Goal: Information Seeking & Learning: Find specific fact

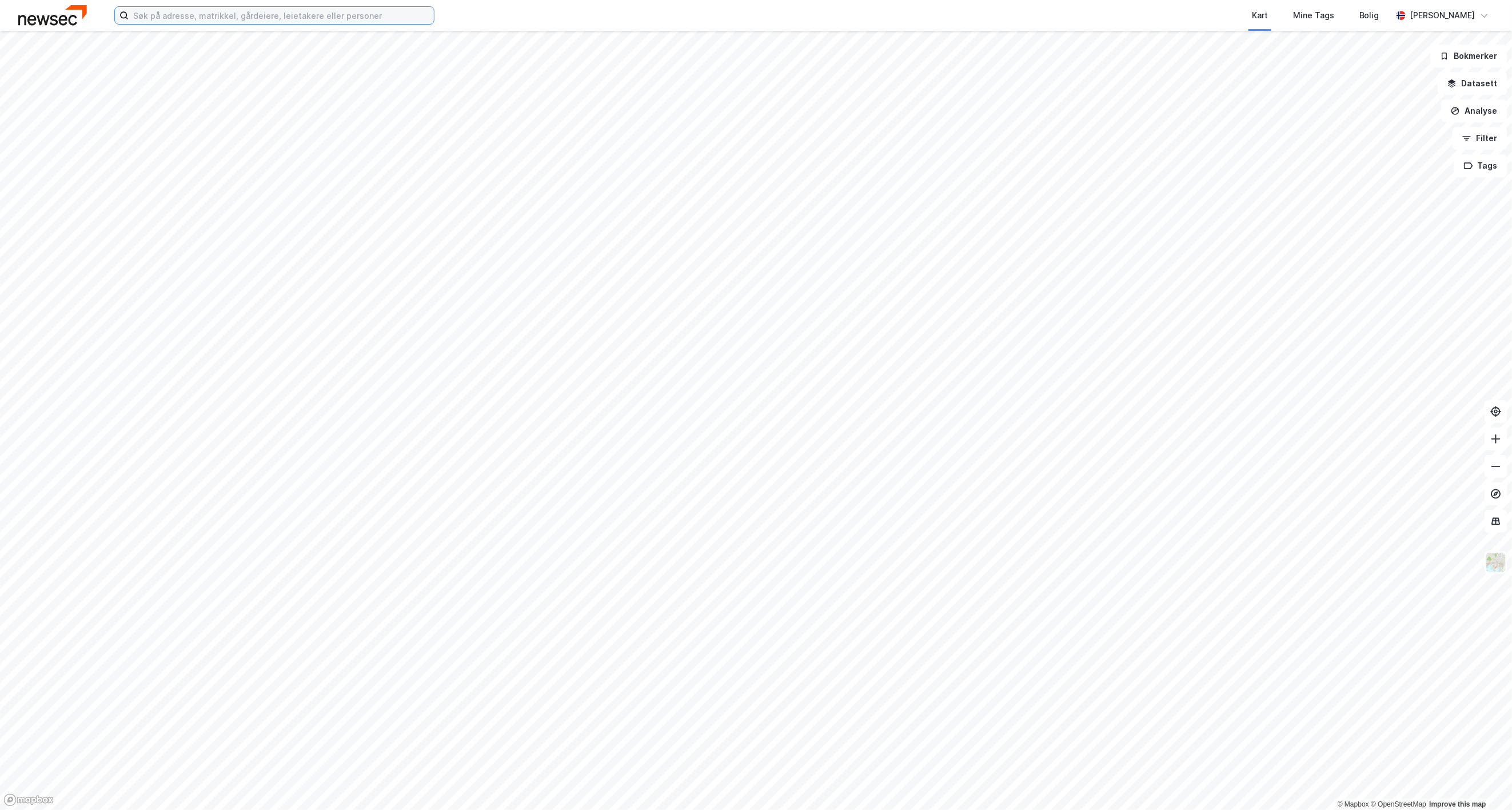
click at [369, 21] on input at bounding box center [281, 15] width 305 height 17
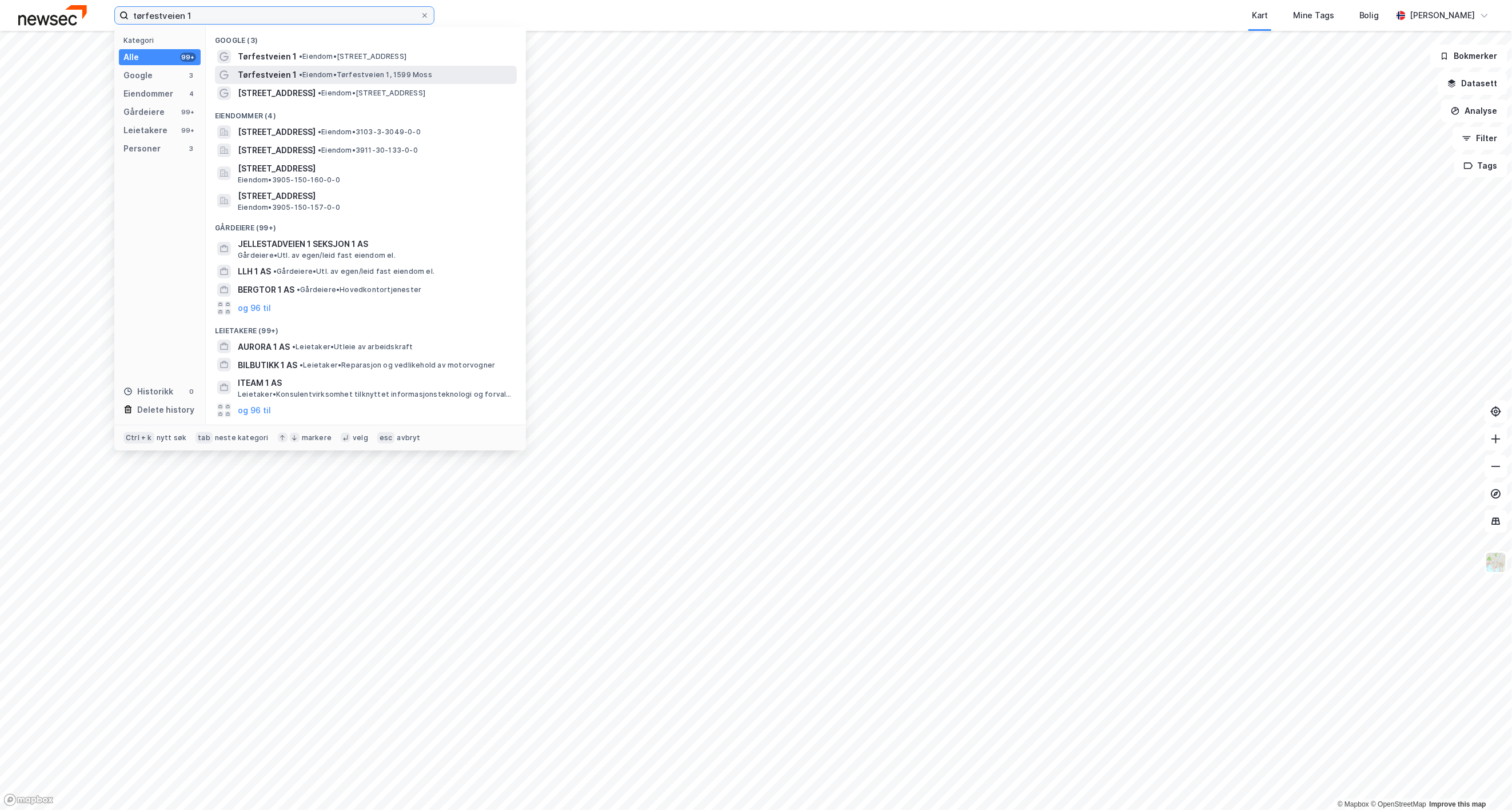
type input "tørfestveien 1"
click at [386, 71] on span "• Eiendom • [STREET_ADDRESS]" at bounding box center [365, 74] width 133 height 9
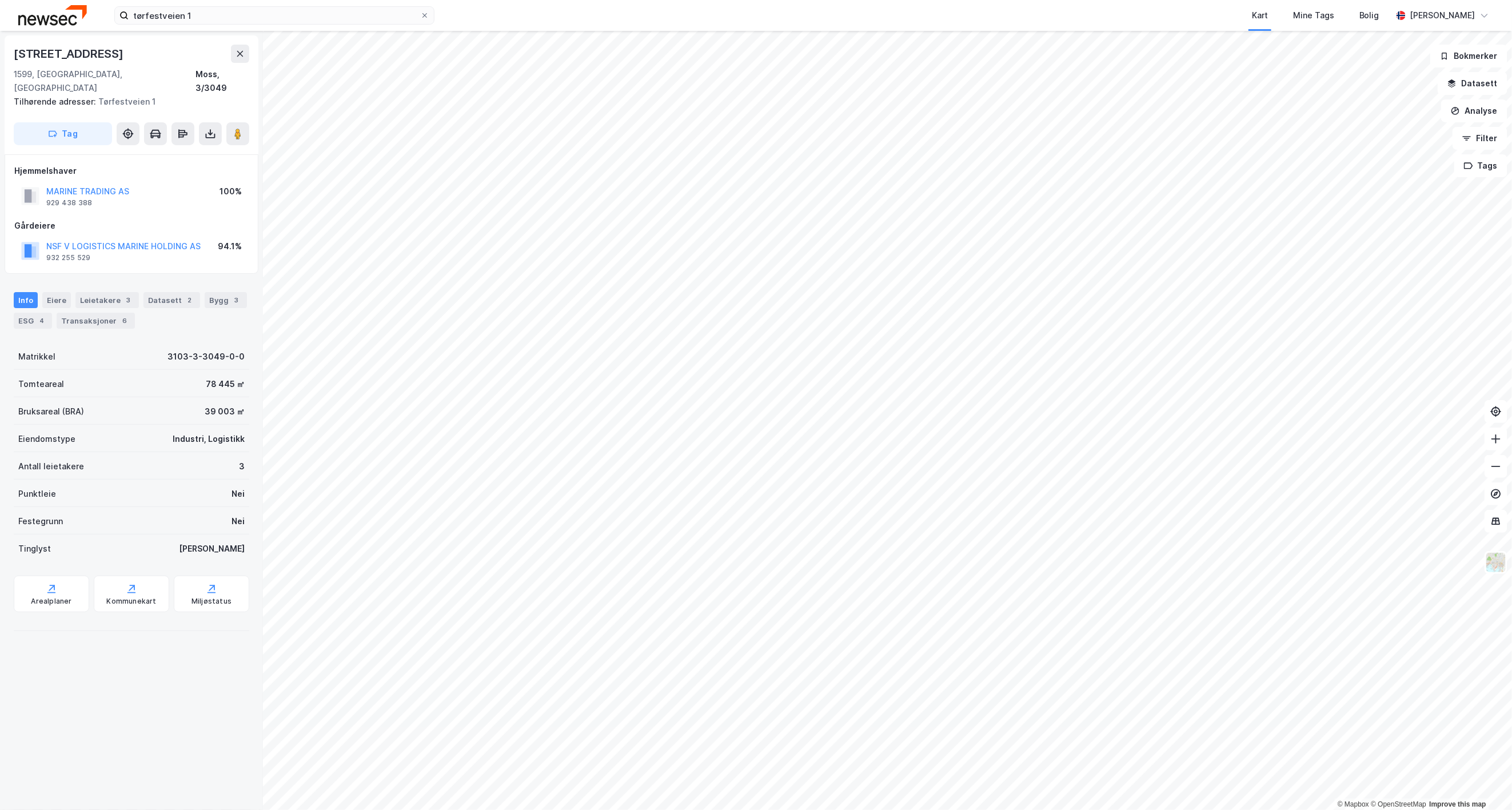
click at [126, 95] on div "Tilhørende adresser: [STREET_ADDRESS]" at bounding box center [127, 101] width 227 height 14
drag, startPoint x: 152, startPoint y: 90, endPoint x: 100, endPoint y: 93, distance: 52.1
click at [100, 95] on div "Tilhørende adresser: [STREET_ADDRESS]" at bounding box center [127, 101] width 227 height 14
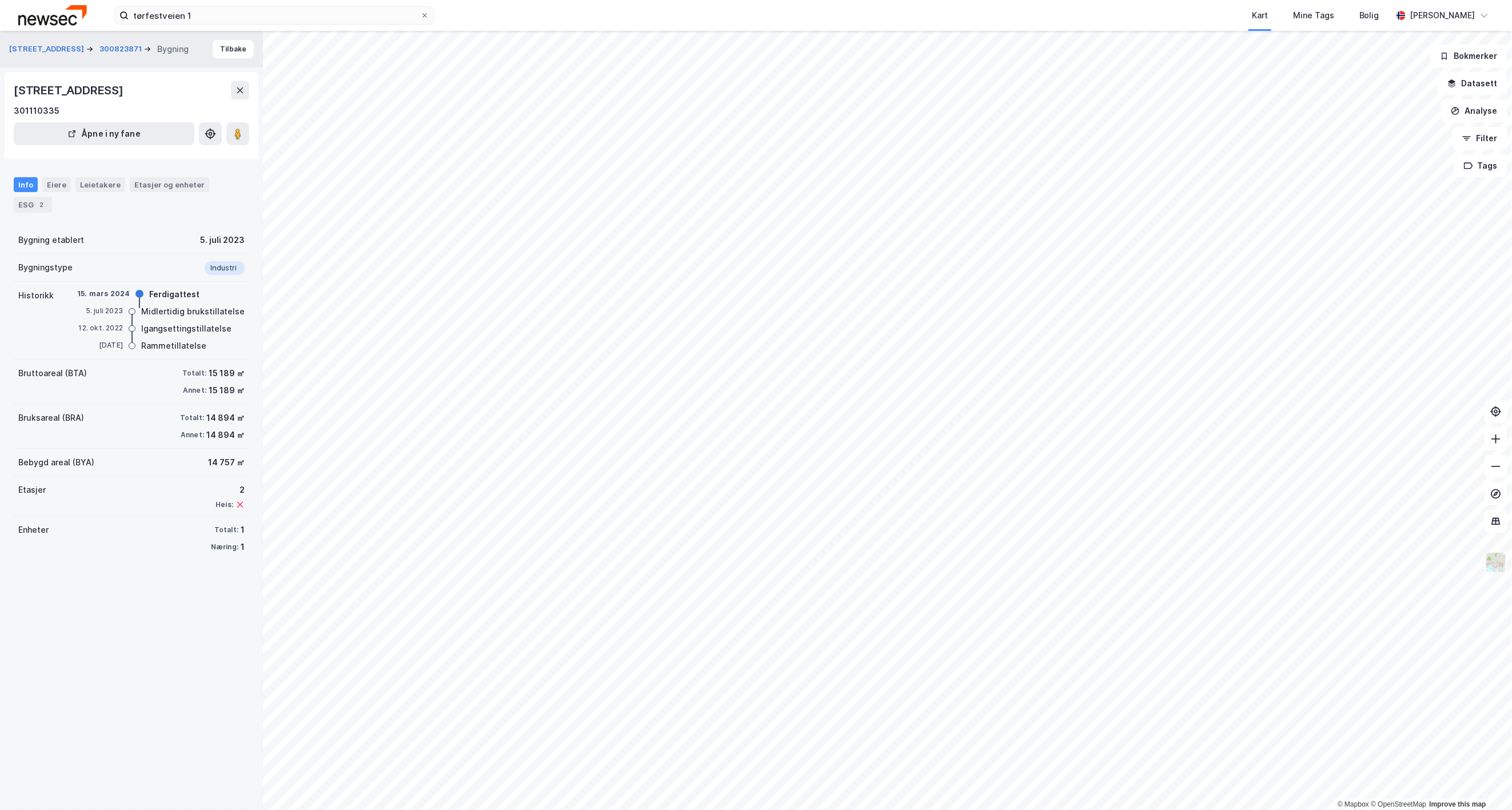
click at [1505, 568] on img at bounding box center [1496, 562] width 22 height 22
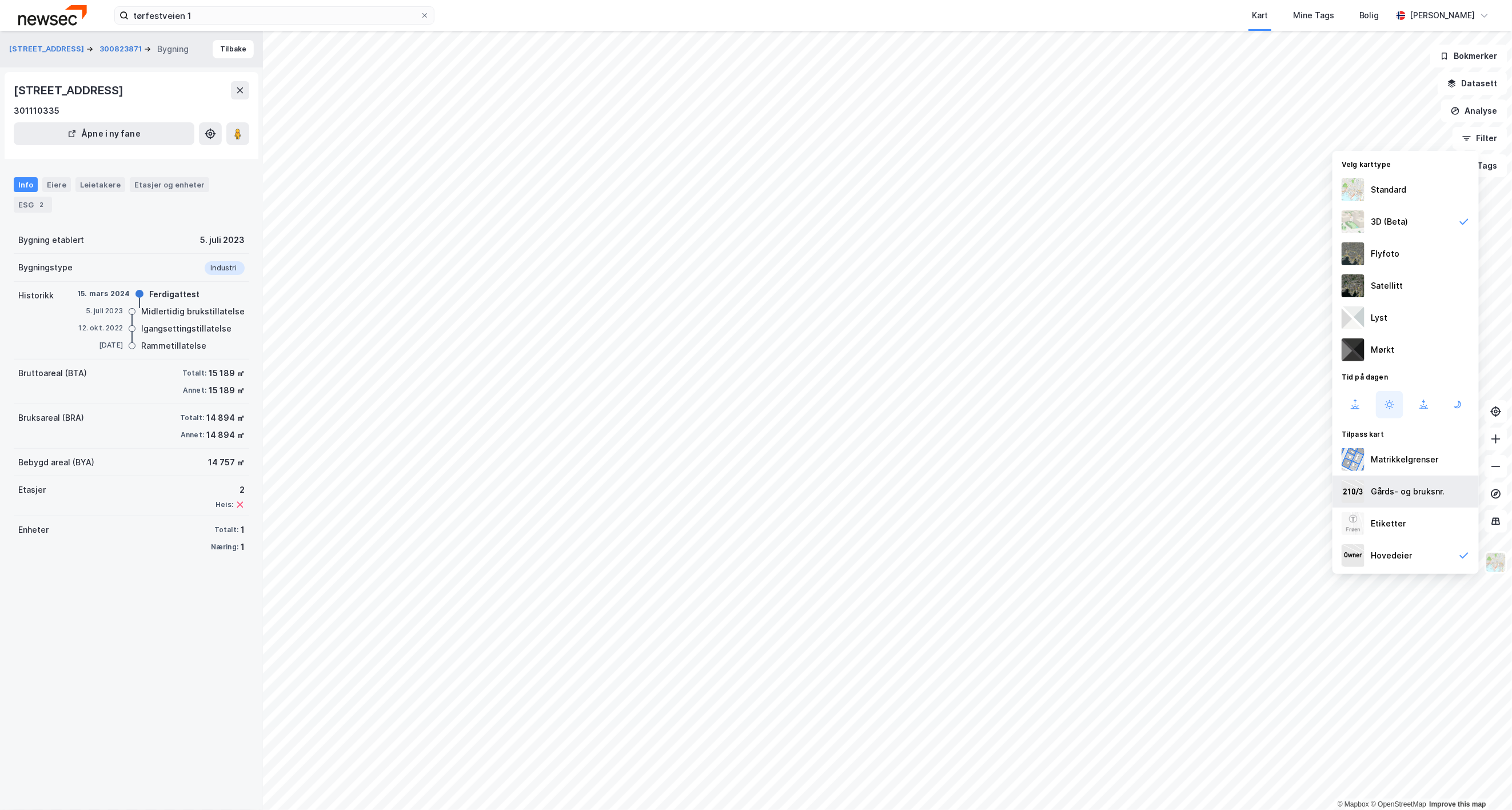
click at [1438, 493] on div "Gårds- og bruksnr." at bounding box center [1408, 491] width 74 height 14
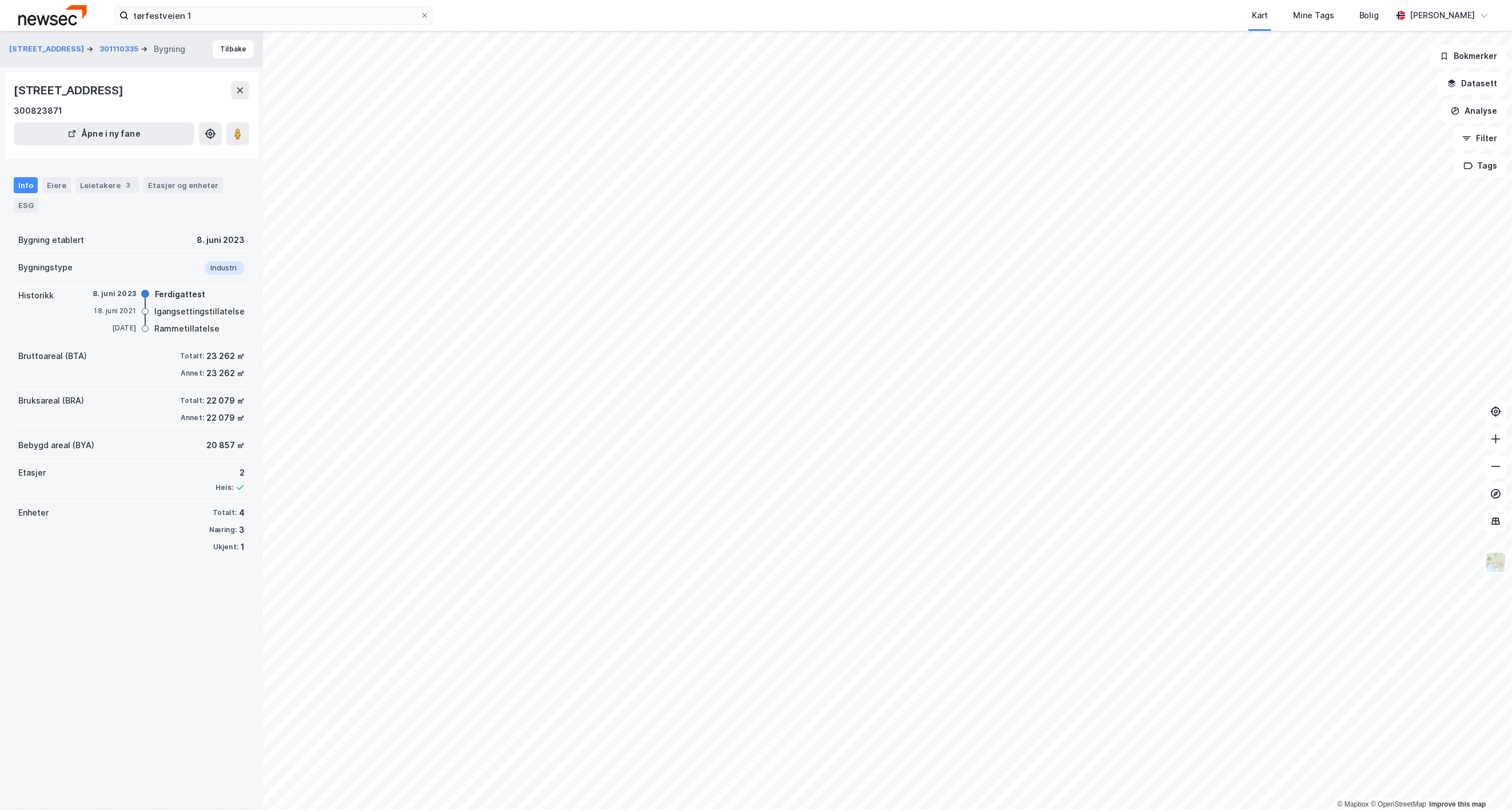
click at [187, 241] on div "Bygning etablert [DATE]" at bounding box center [132, 241] width 236 height 28
click at [52, 183] on div "Eiere" at bounding box center [56, 186] width 29 height 16
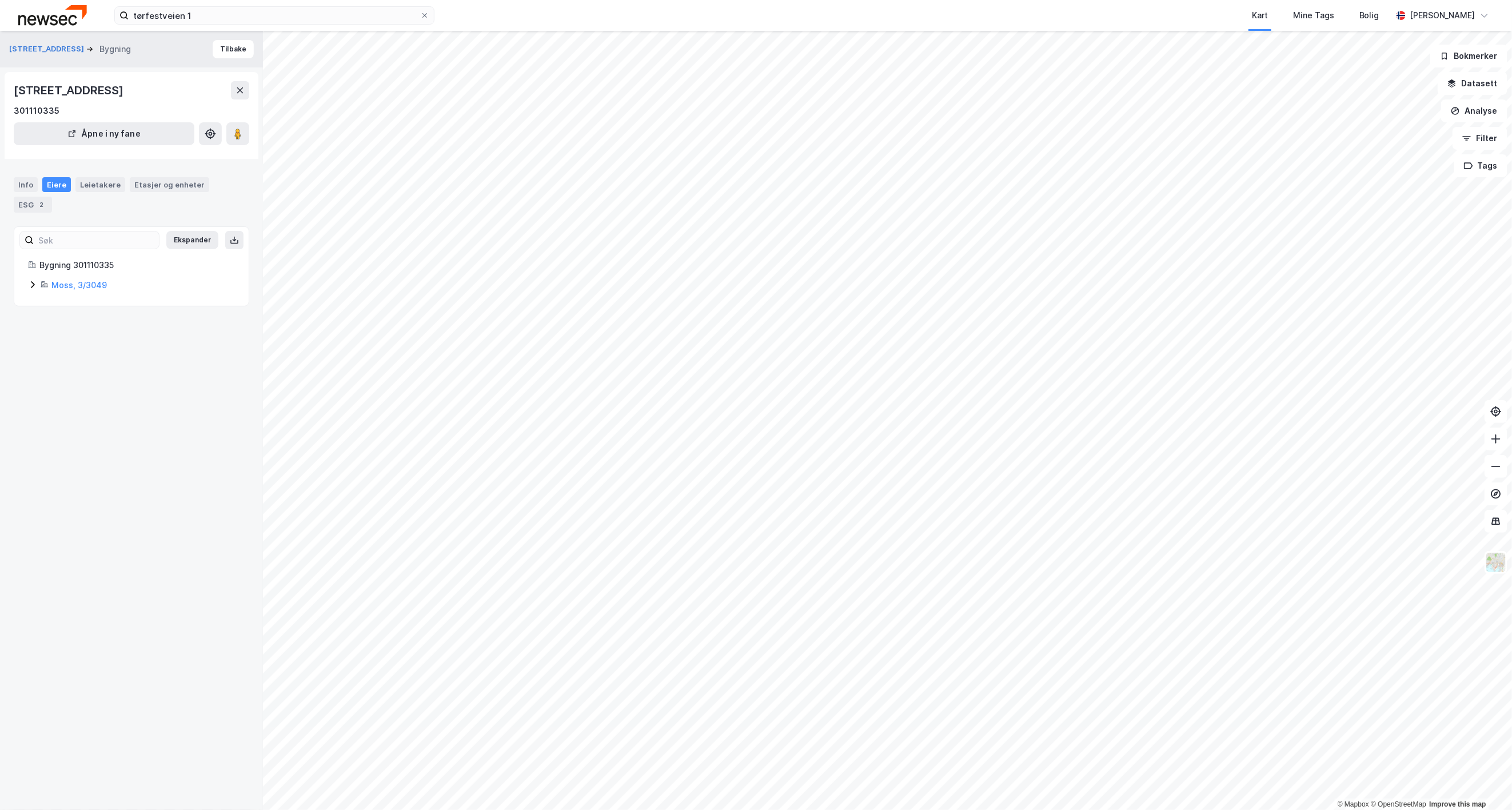
click at [72, 82] on div "[STREET_ADDRESS]" at bounding box center [70, 90] width 112 height 18
click at [15, 109] on div "301110335" at bounding box center [37, 110] width 46 height 14
click at [130, 595] on div "[STREET_ADDRESS] Bygning Tilbake [STREET_ADDRESS] 301110335 Åpne i ny fane Info…" at bounding box center [131, 421] width 263 height 779
click at [48, 43] on button "[STREET_ADDRESS]" at bounding box center [47, 49] width 77 height 11
